Goal: Task Accomplishment & Management: Manage account settings

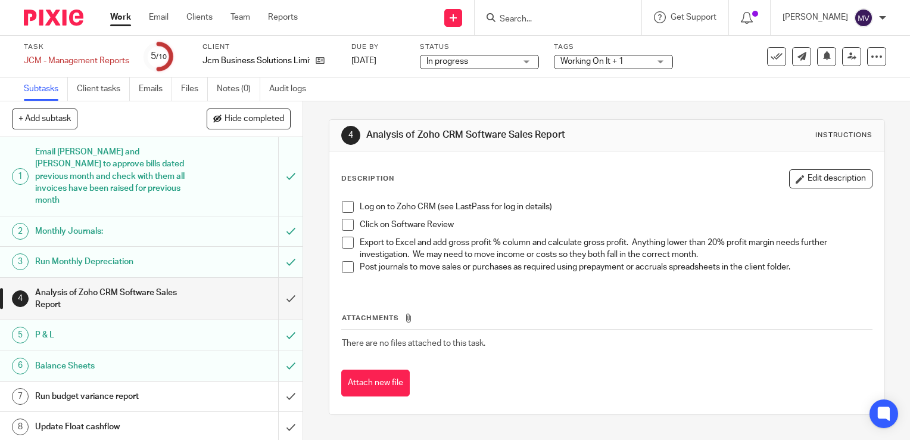
click at [127, 17] on link "Work" at bounding box center [120, 17] width 21 height 12
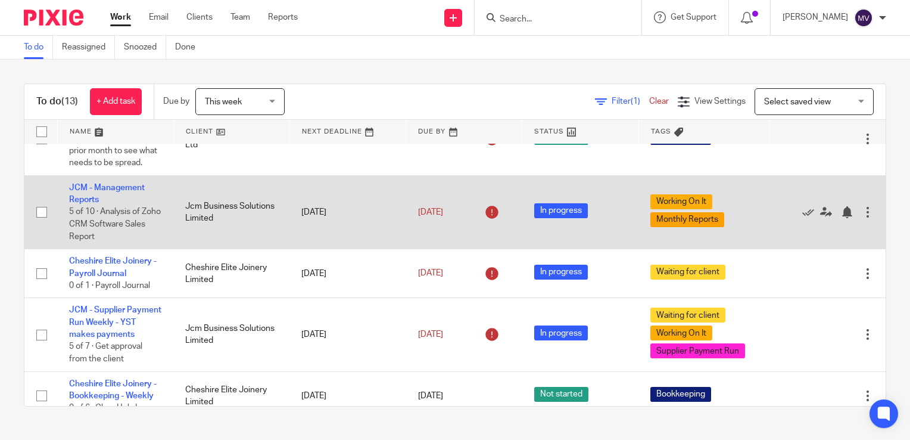
scroll to position [60, 0]
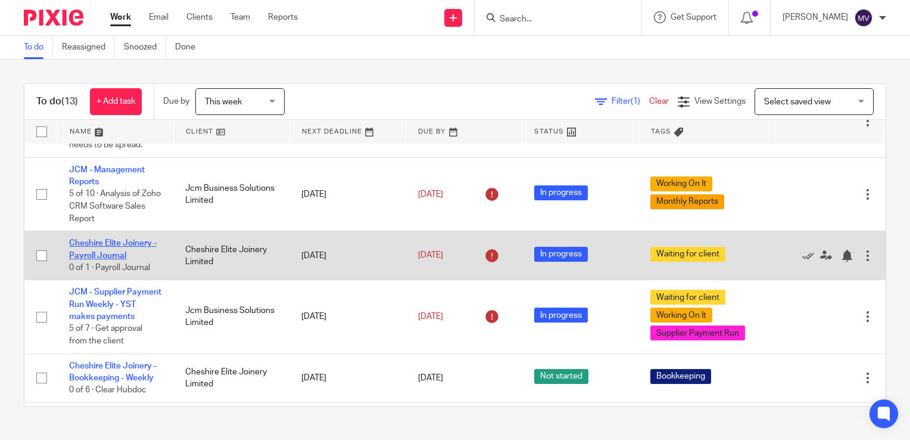
click at [106, 259] on link "Cheshire Elite Joinery - Payroll Journal" at bounding box center [113, 249] width 88 height 20
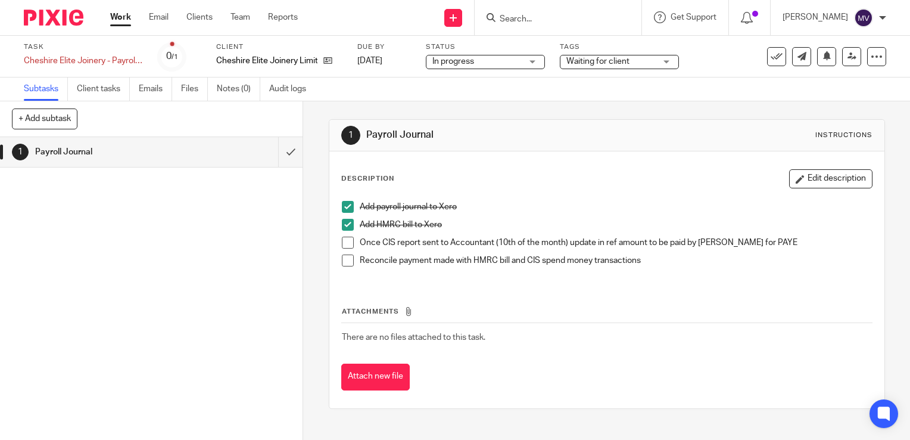
click at [127, 15] on link "Work" at bounding box center [120, 17] width 21 height 12
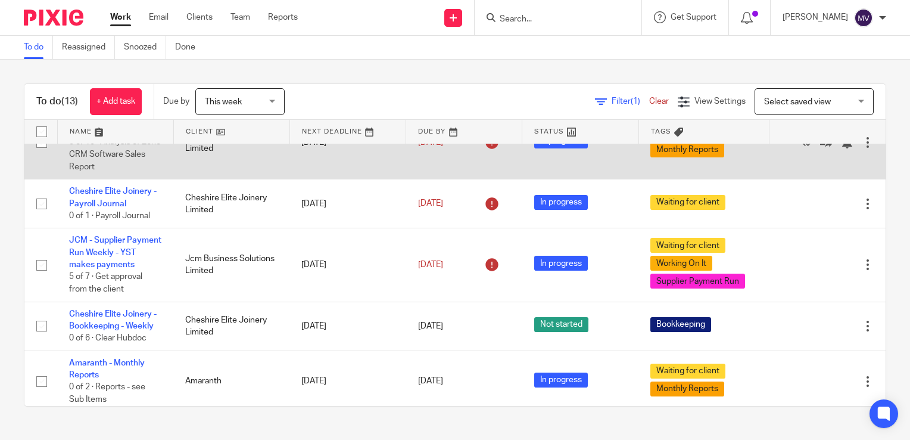
scroll to position [119, 0]
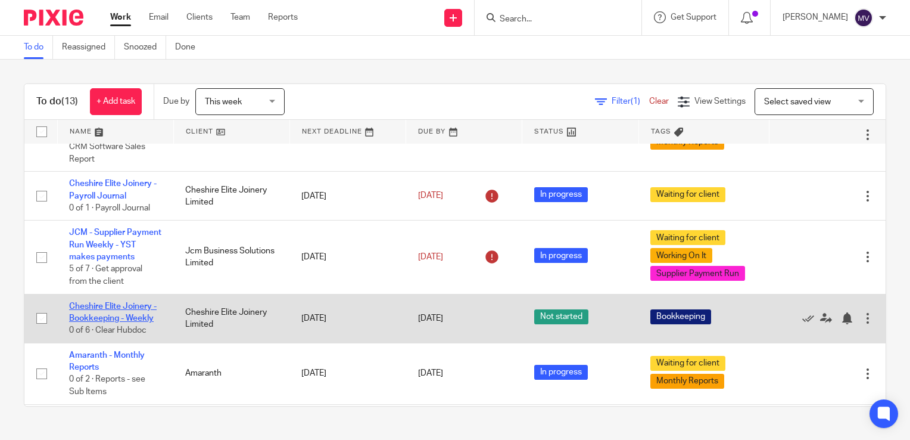
click at [142, 322] on link "Cheshire Elite Joinery - Bookkeeping - Weekly" at bounding box center [113, 312] width 88 height 20
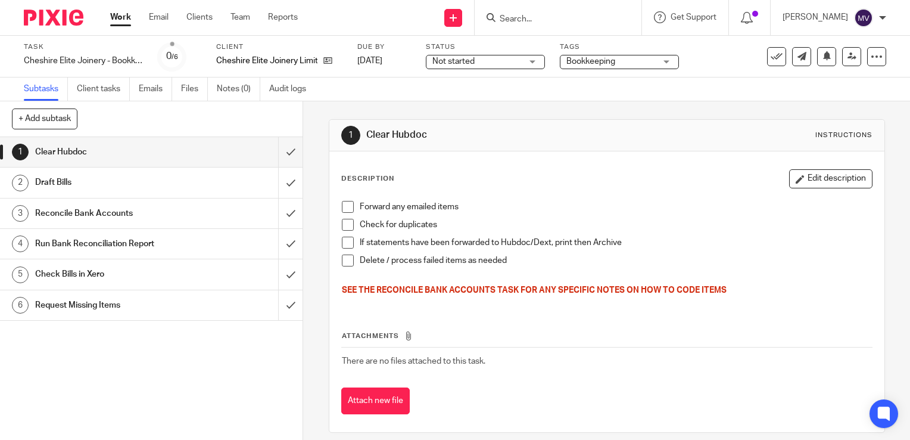
click at [347, 203] on span at bounding box center [348, 207] width 12 height 12
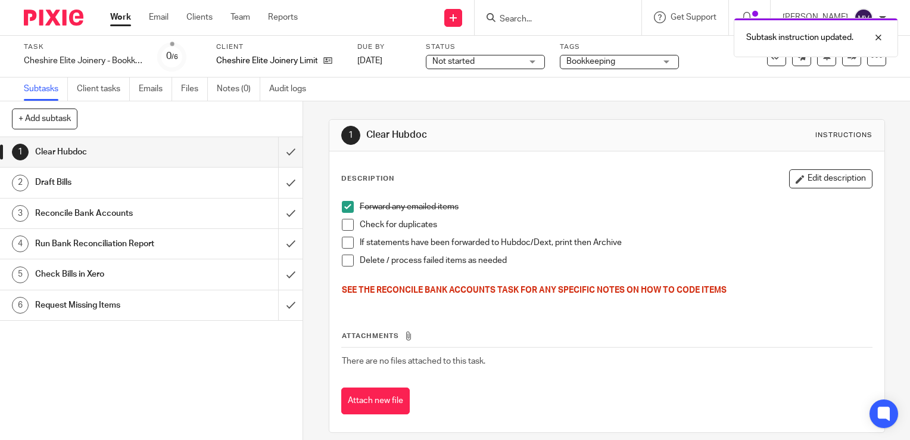
click at [344, 225] on span at bounding box center [348, 225] width 12 height 12
click at [346, 244] on span at bounding box center [348, 243] width 12 height 12
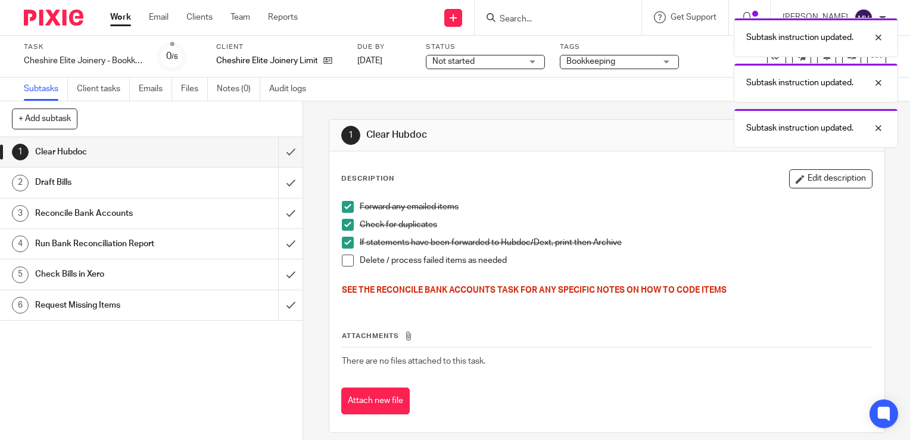
click at [347, 259] on span at bounding box center [348, 260] width 12 height 12
click at [442, 67] on span "Not started" at bounding box center [476, 61] width 89 height 13
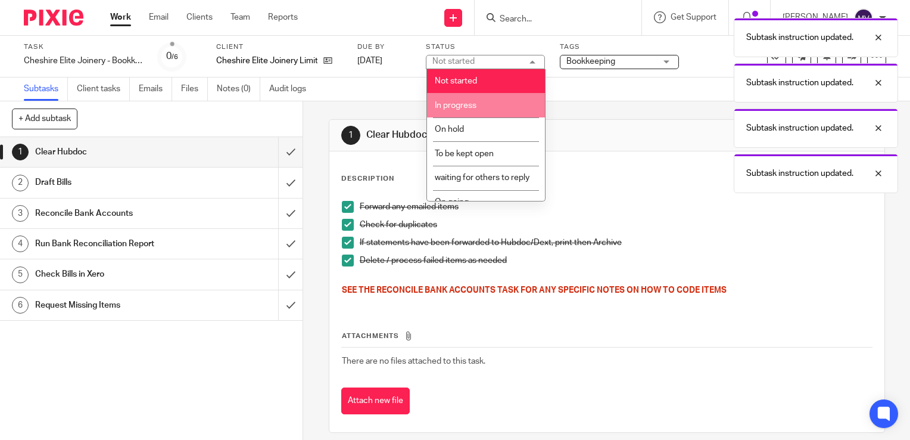
click at [455, 108] on div "Subtask instruction updated. Subtask instruction updated. Subtask instruction u…" at bounding box center [676, 102] width 443 height 181
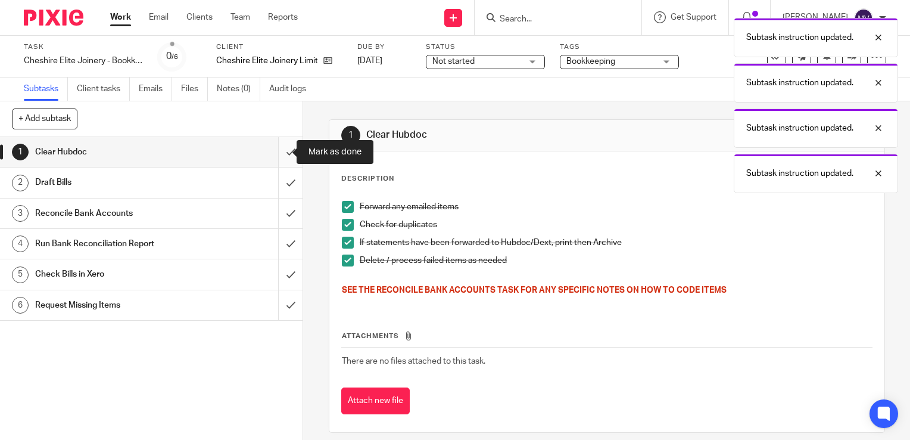
click at [284, 149] on input "submit" at bounding box center [151, 152] width 303 height 30
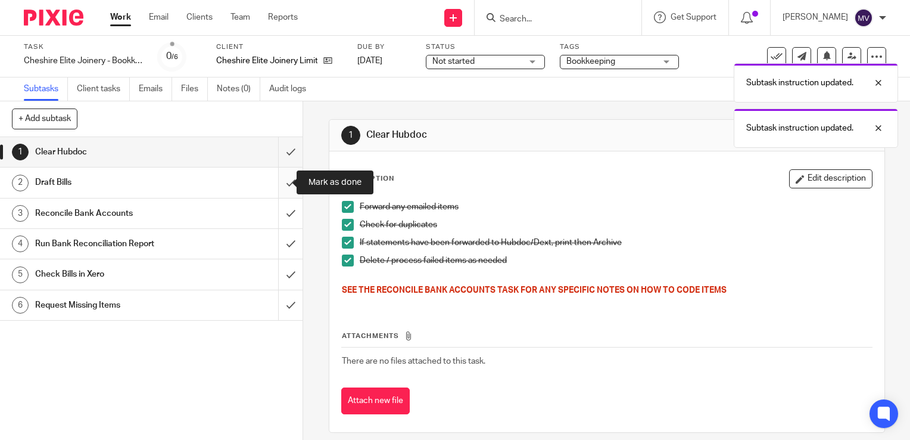
click at [282, 191] on input "submit" at bounding box center [151, 182] width 303 height 30
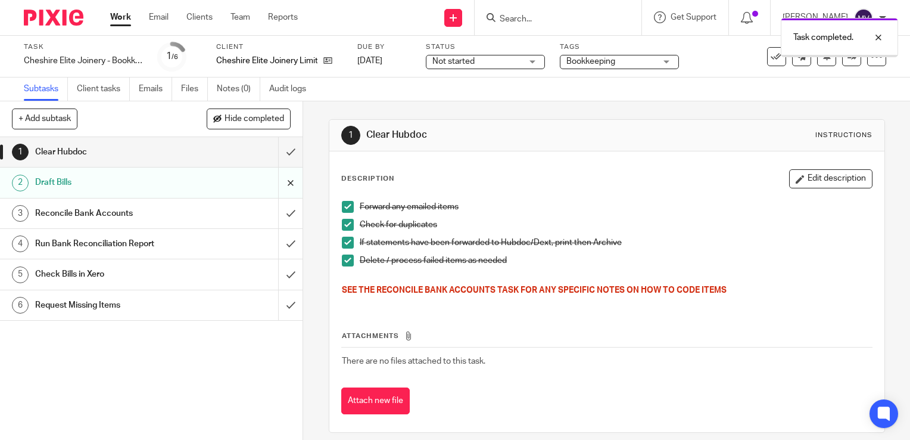
click at [277, 178] on input "submit" at bounding box center [151, 182] width 303 height 30
click at [277, 179] on input "submit" at bounding box center [151, 182] width 303 height 30
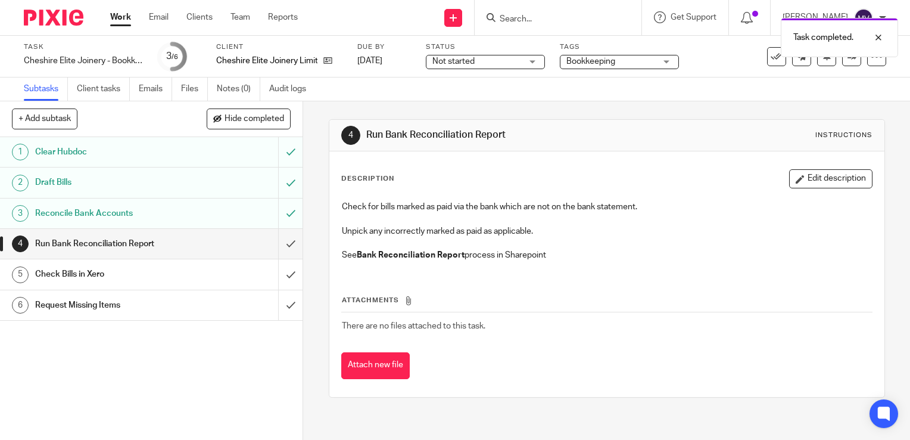
click at [124, 16] on link "Work" at bounding box center [120, 17] width 21 height 12
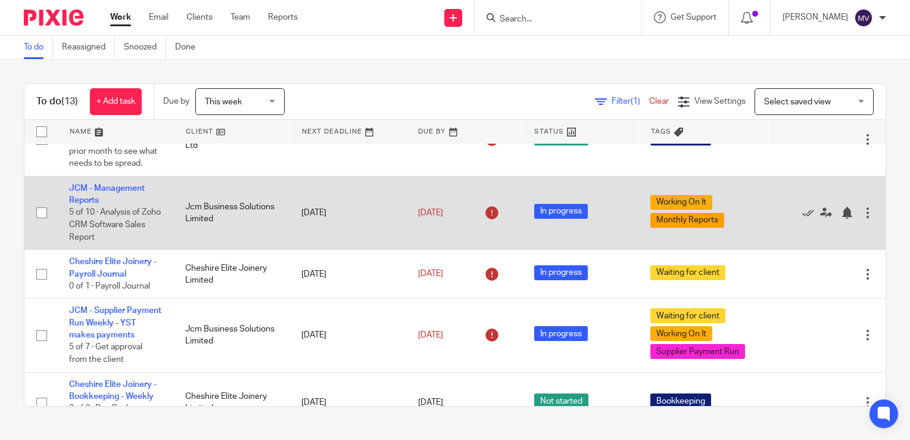
scroll to position [119, 0]
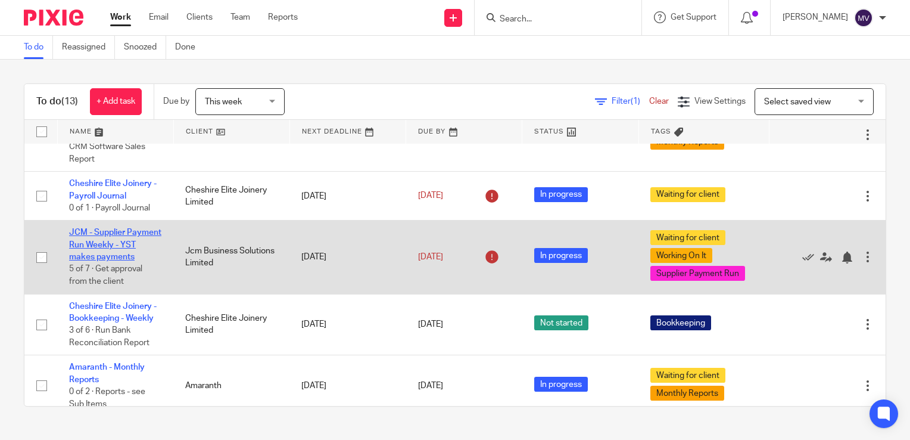
click at [119, 261] on link "JCM - Supplier Payment Run Weekly - YST makes payments" at bounding box center [115, 244] width 92 height 33
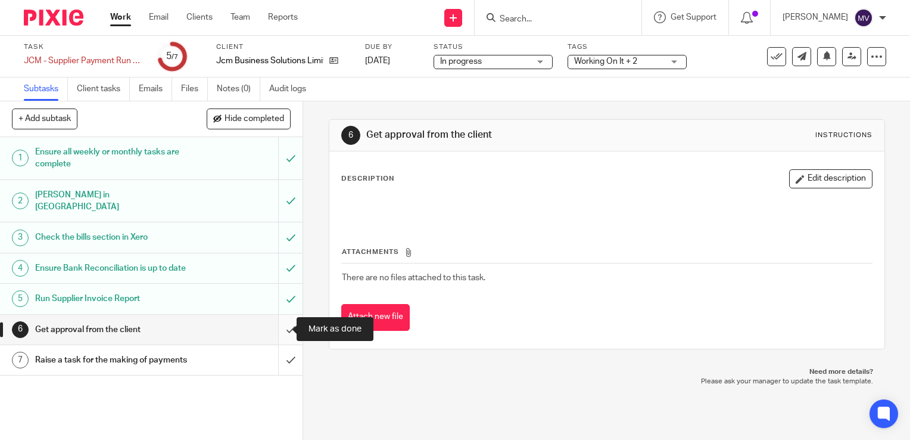
click at [285, 328] on input "submit" at bounding box center [151, 330] width 303 height 30
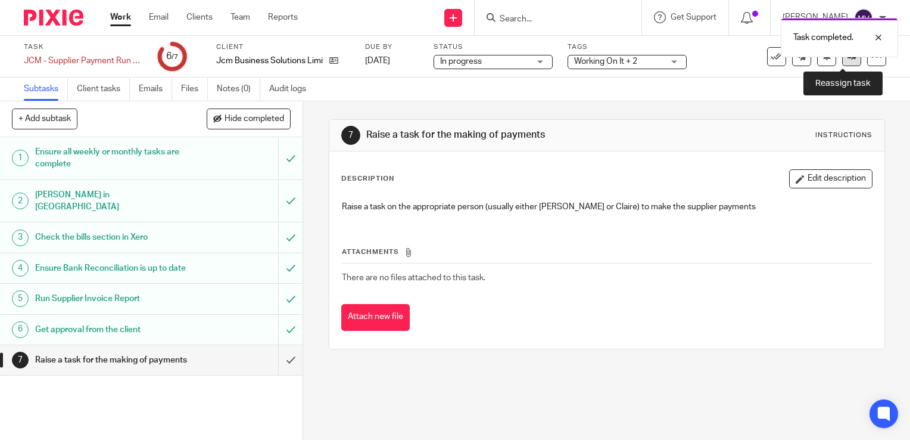
click at [848, 60] on icon at bounding box center [852, 56] width 9 height 9
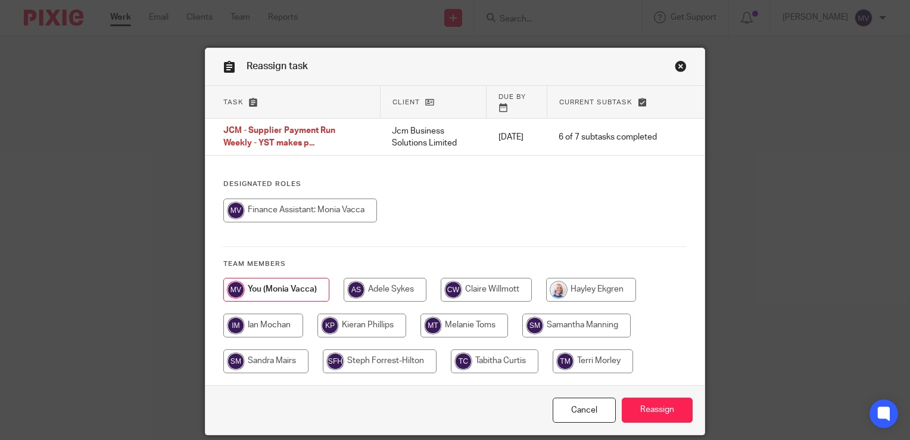
click at [496, 278] on input "radio" at bounding box center [486, 290] width 91 height 24
radio input "true"
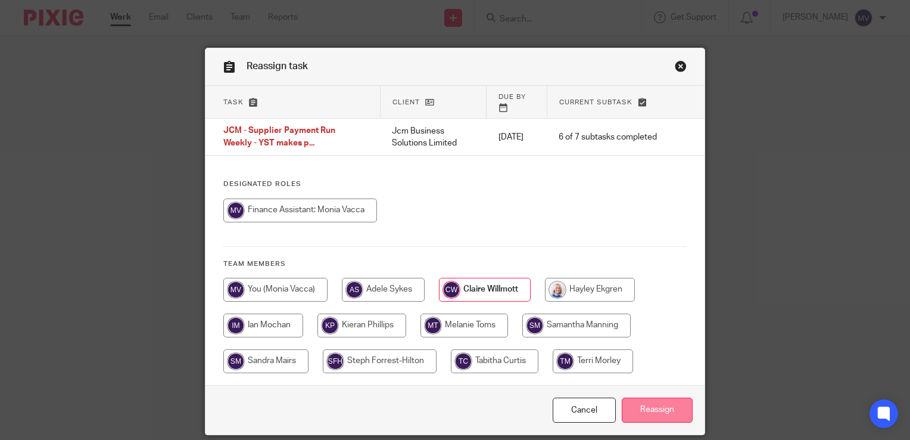
click at [665, 403] on input "Reassign" at bounding box center [657, 410] width 71 height 26
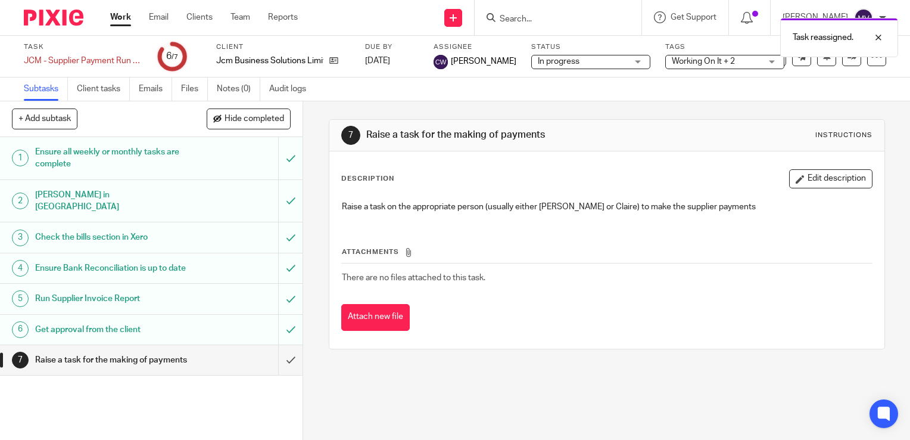
click at [120, 20] on link "Work" at bounding box center [120, 17] width 21 height 12
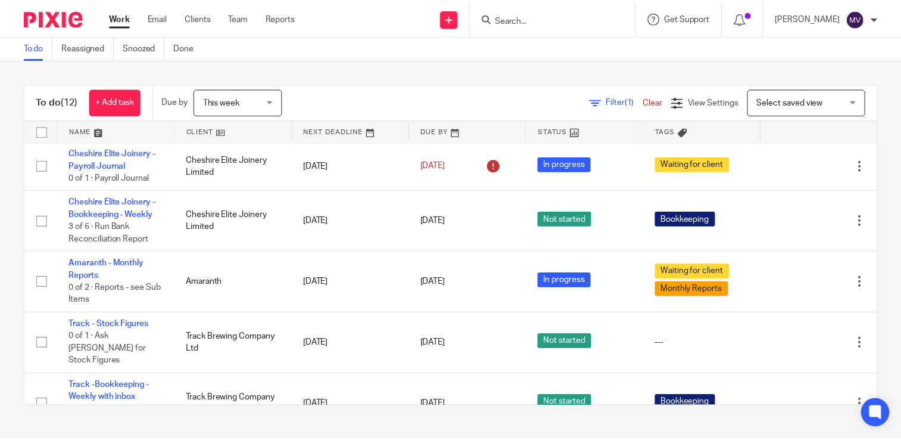
scroll to position [179, 0]
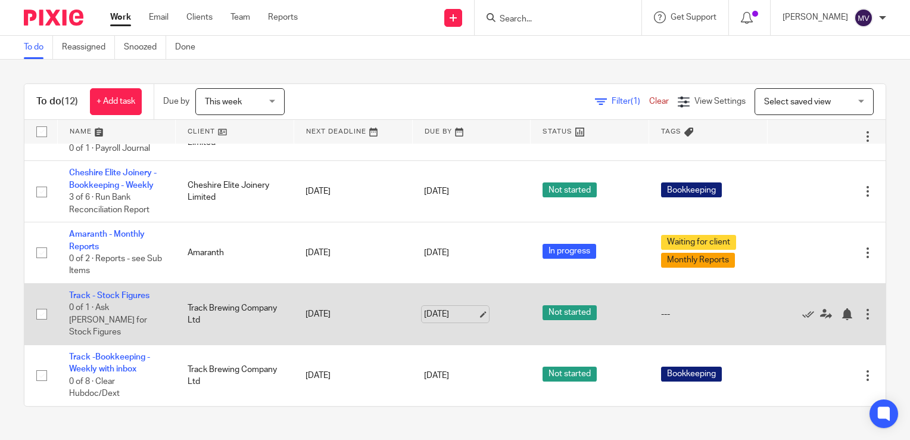
click at [443, 321] on link "[DATE]" at bounding box center [451, 314] width 54 height 13
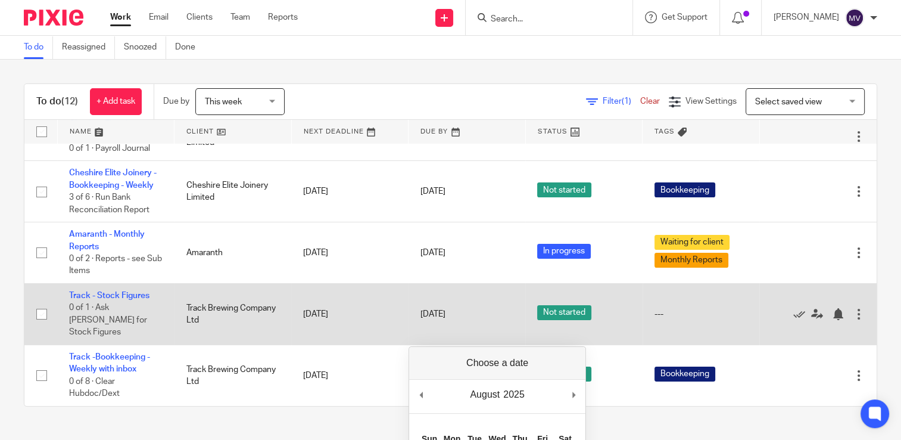
scroll to position [238, 0]
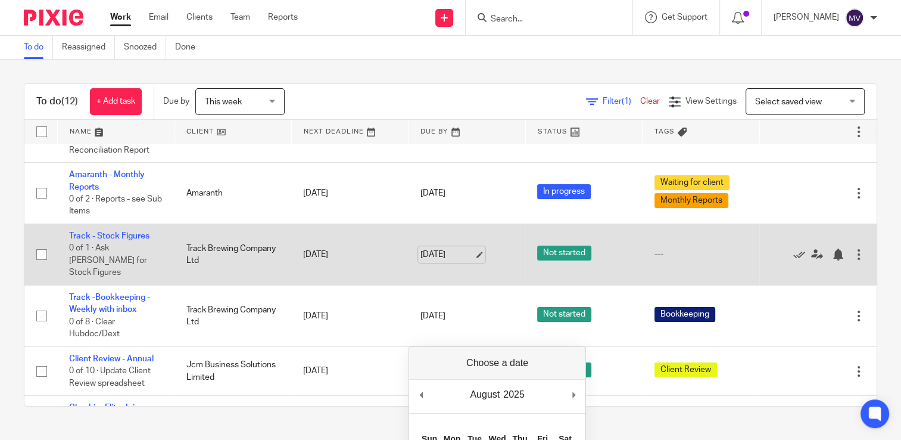
click at [438, 261] on link "[DATE]" at bounding box center [448, 254] width 54 height 13
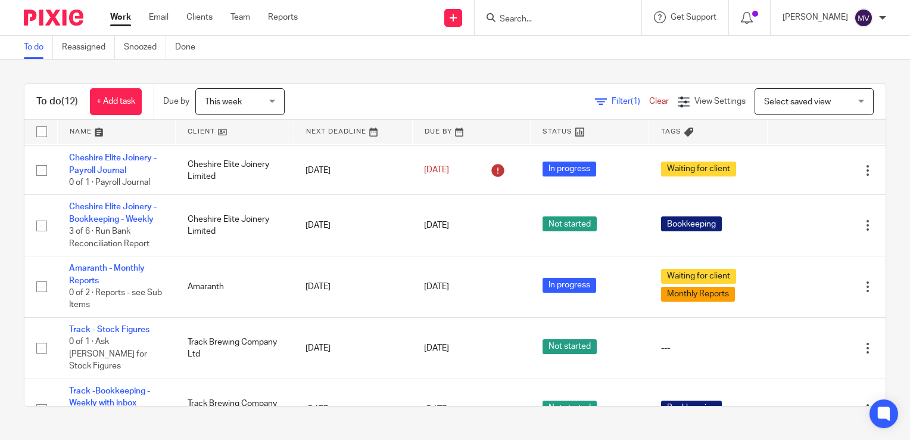
scroll to position [0, 0]
